Goal: Browse casually: Explore the website without a specific task or goal

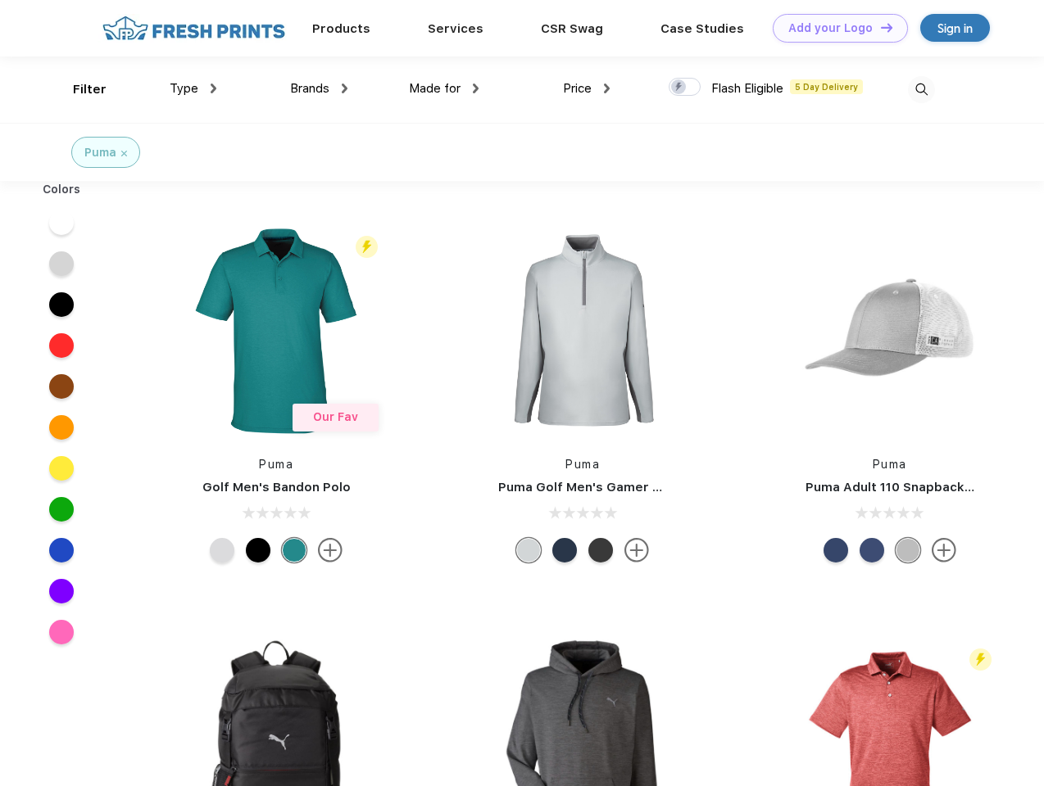
click at [834, 28] on link "Add your Logo Design Tool" at bounding box center [839, 28] width 135 height 29
click at [0, 0] on div "Design Tool" at bounding box center [0, 0] width 0 height 0
click at [879, 27] on link "Add your Logo Design Tool" at bounding box center [839, 28] width 135 height 29
click at [79, 89] on div "Filter" at bounding box center [90, 89] width 34 height 19
click at [193, 88] on span "Type" at bounding box center [184, 88] width 29 height 15
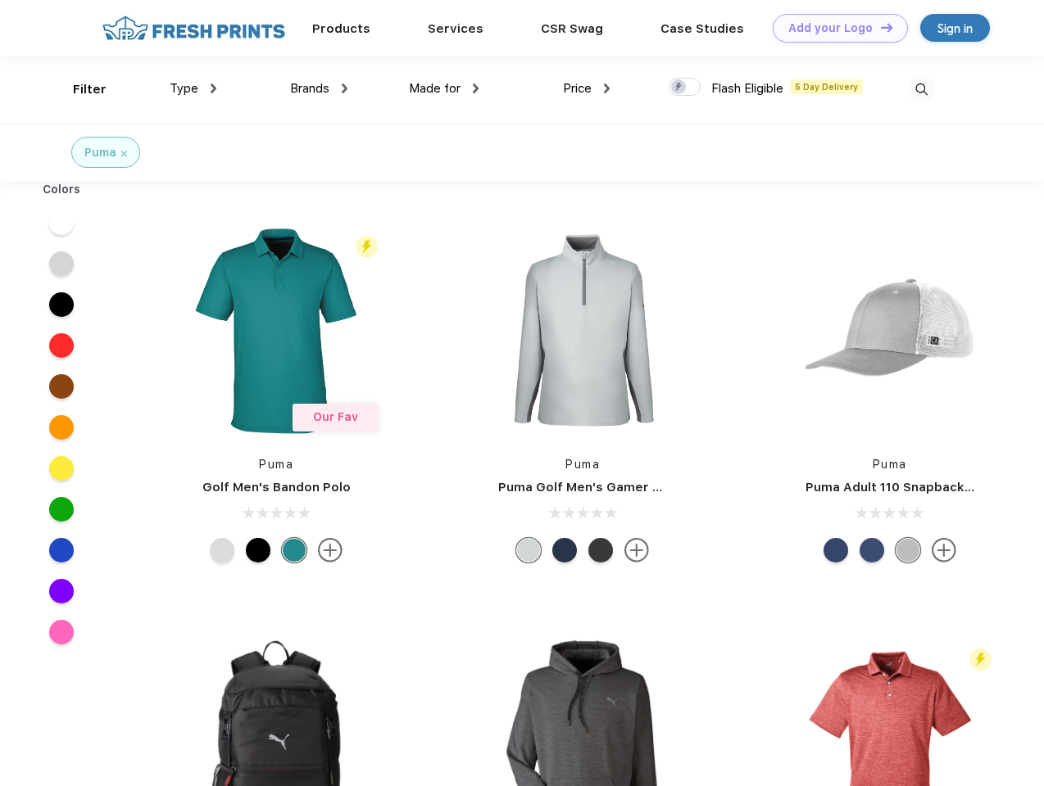
click at [319, 88] on span "Brands" at bounding box center [309, 88] width 39 height 15
click at [444, 88] on span "Made for" at bounding box center [435, 88] width 52 height 15
click at [586, 88] on span "Price" at bounding box center [577, 88] width 29 height 15
click at [685, 88] on div at bounding box center [684, 87] width 32 height 18
click at [679, 88] on input "checkbox" at bounding box center [673, 82] width 11 height 11
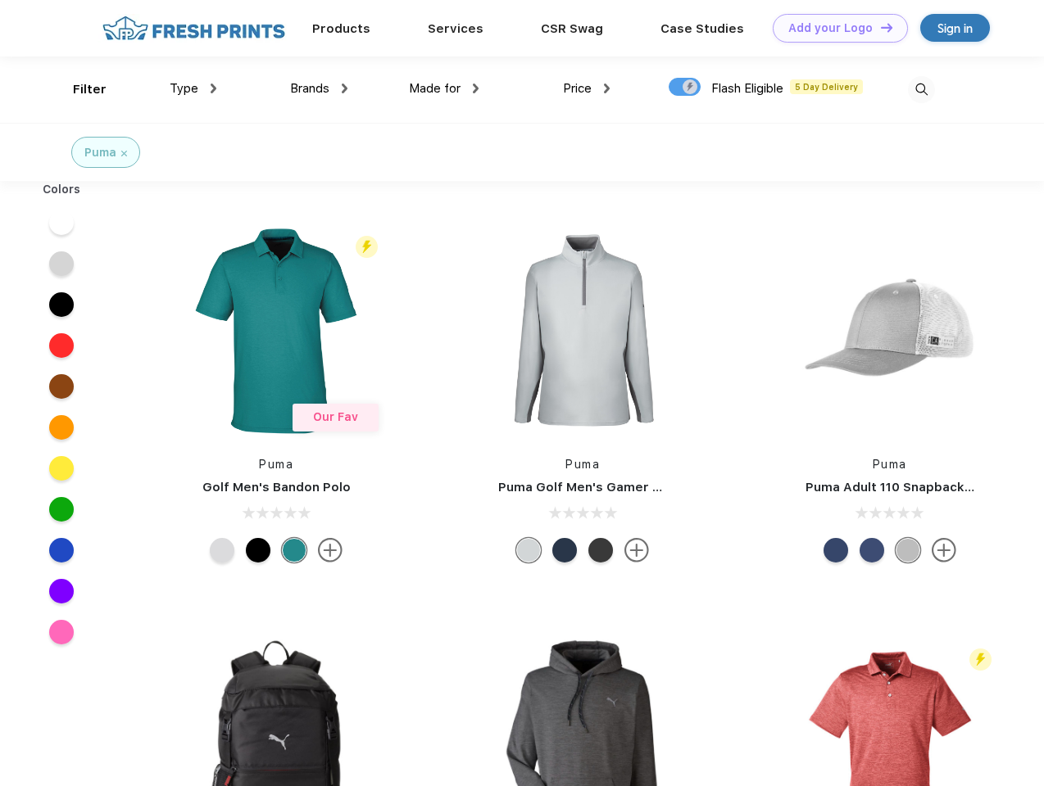
click at [921, 89] on img at bounding box center [921, 89] width 27 height 27
